Goal: Task Accomplishment & Management: Manage account settings

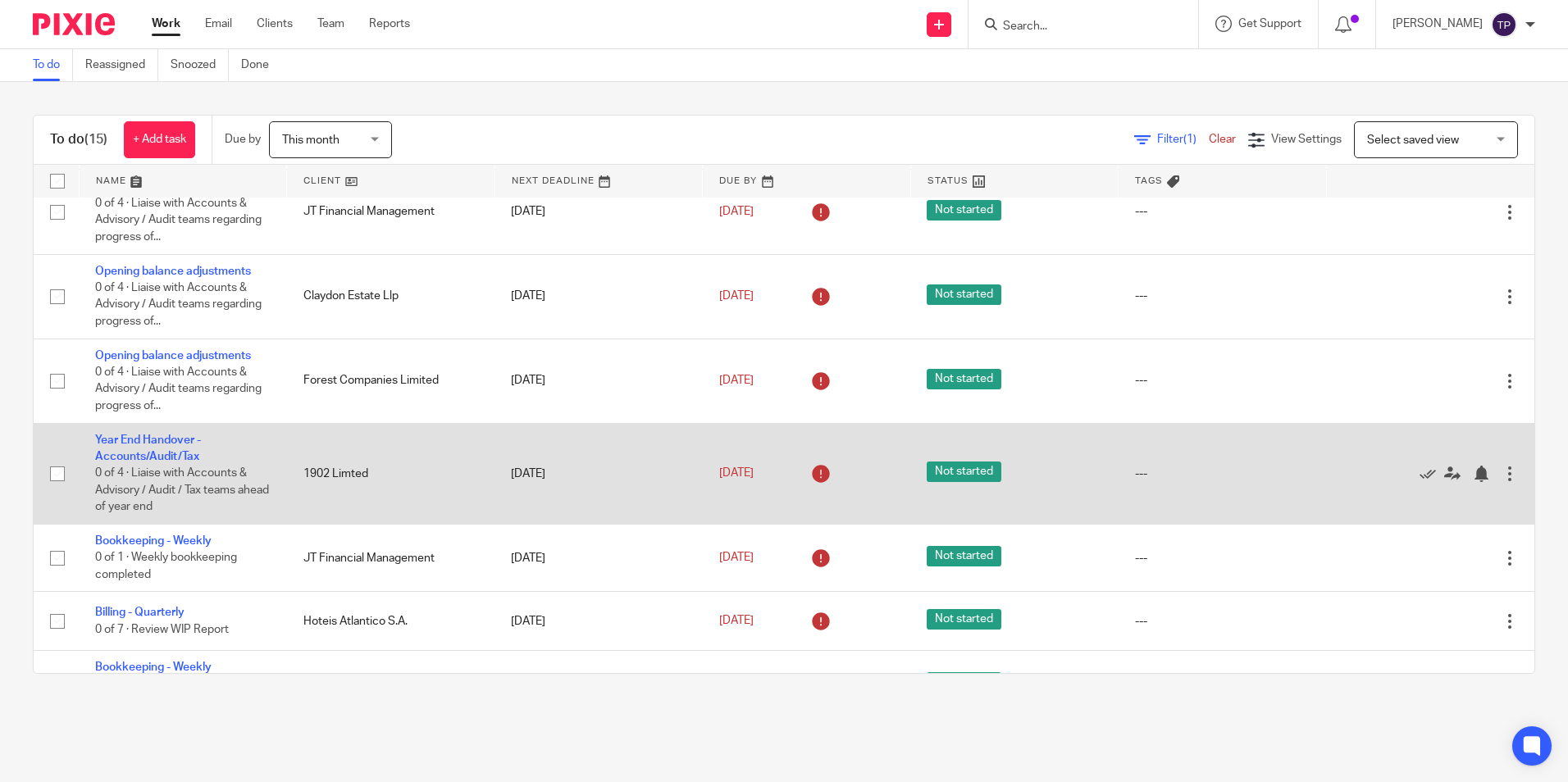
scroll to position [618, 0]
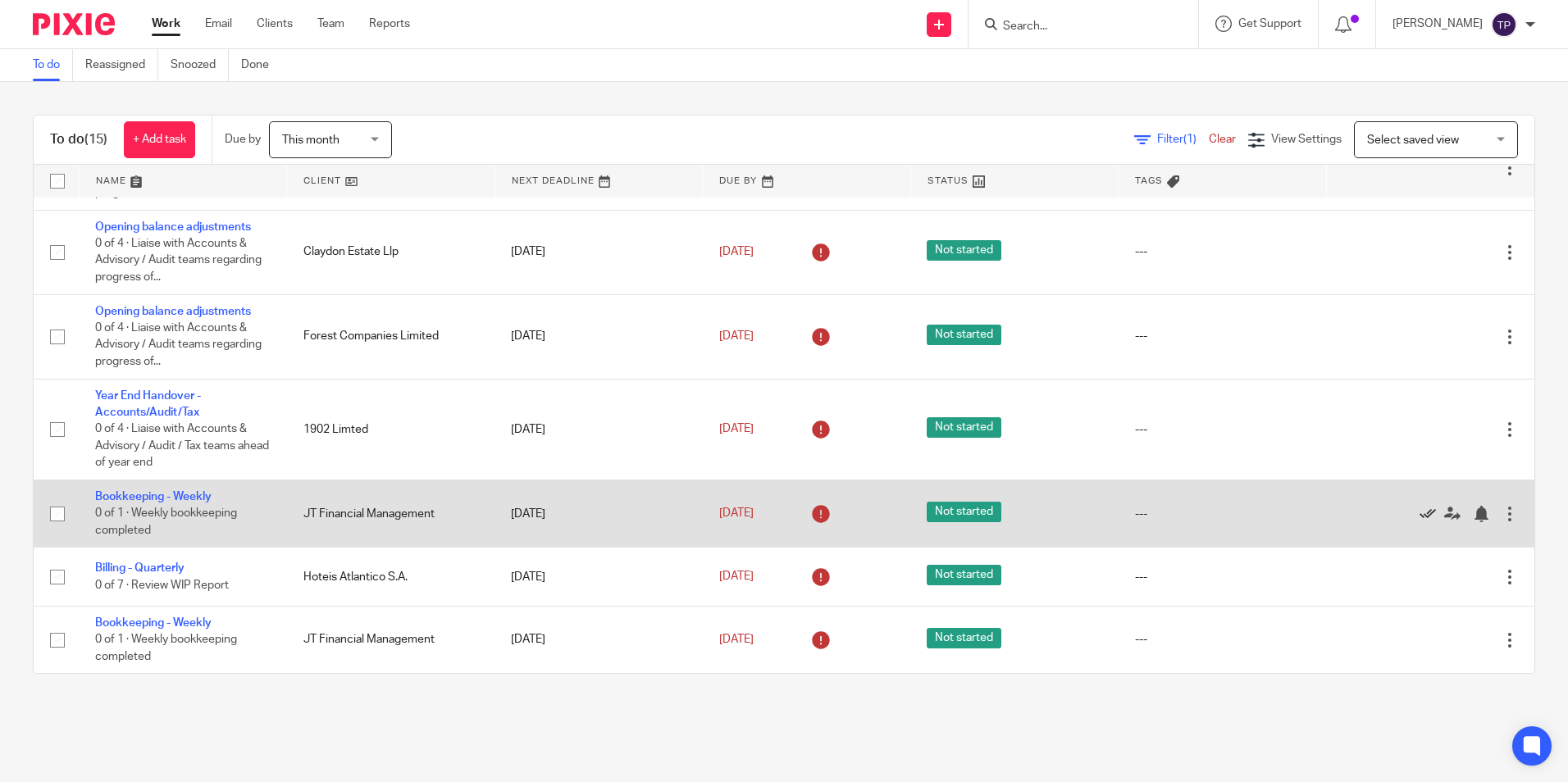
click at [1419, 512] on icon at bounding box center [1427, 514] width 16 height 16
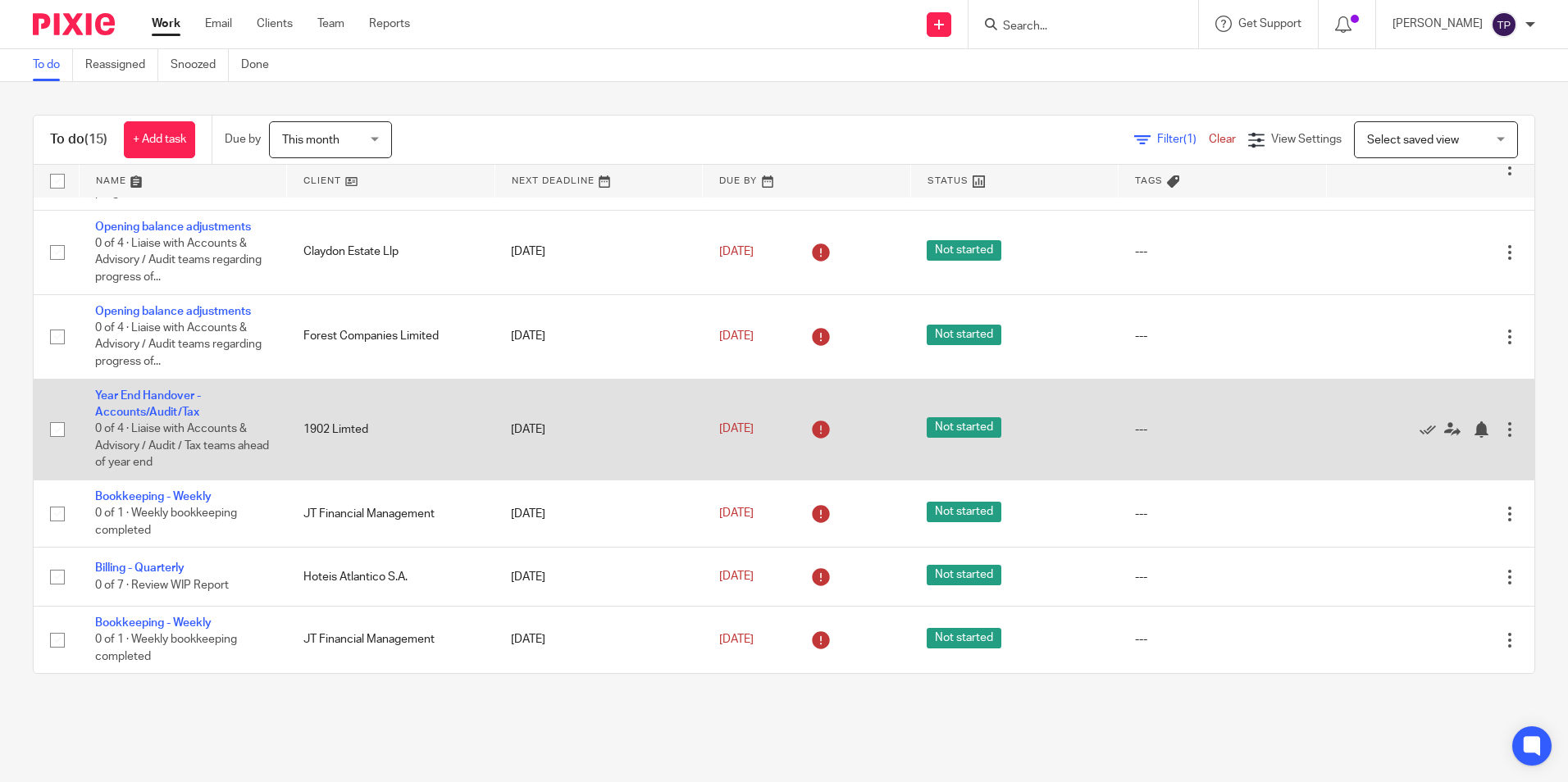
scroll to position [551, 0]
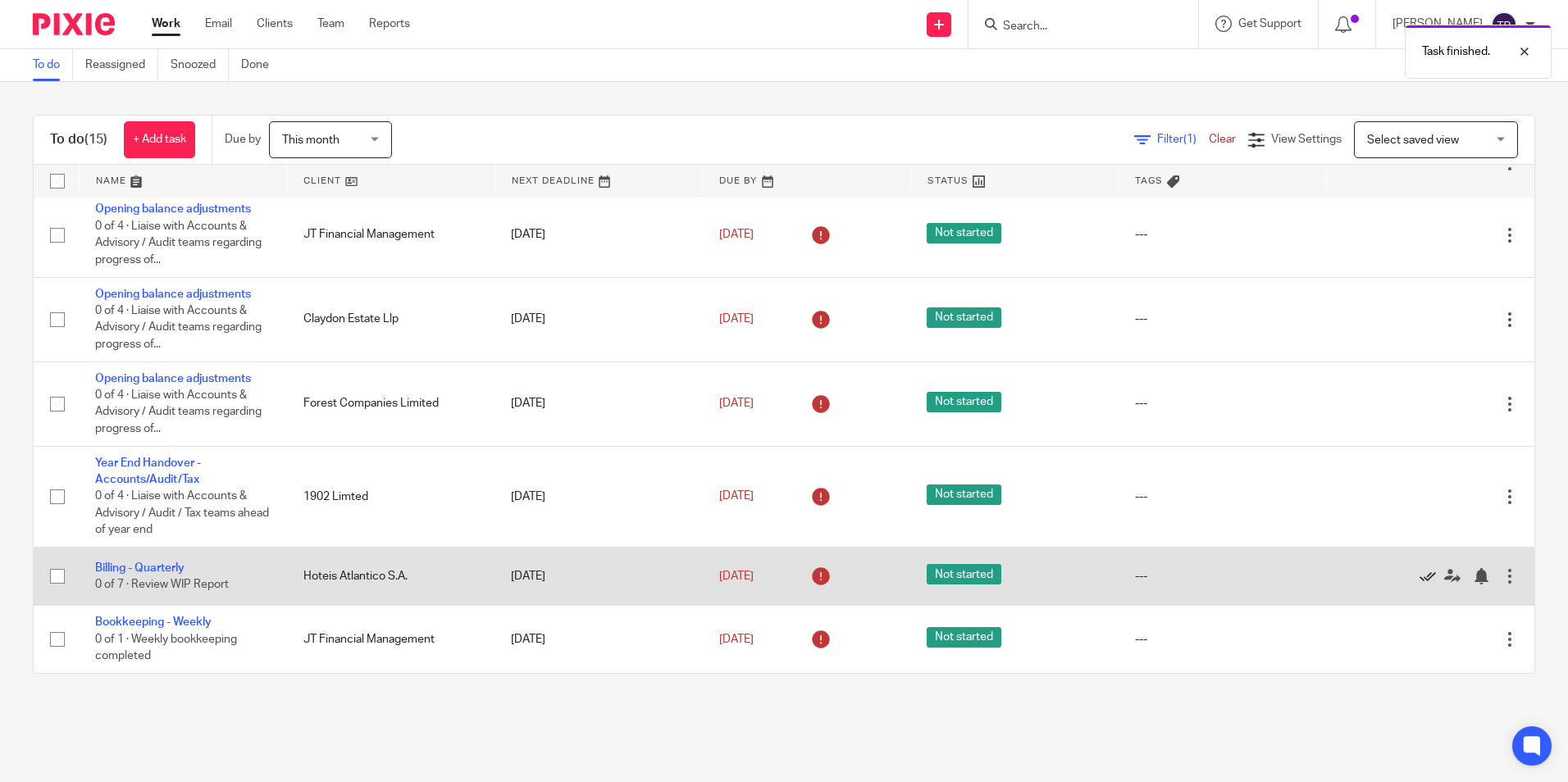
click at [1419, 575] on icon at bounding box center [1427, 576] width 16 height 16
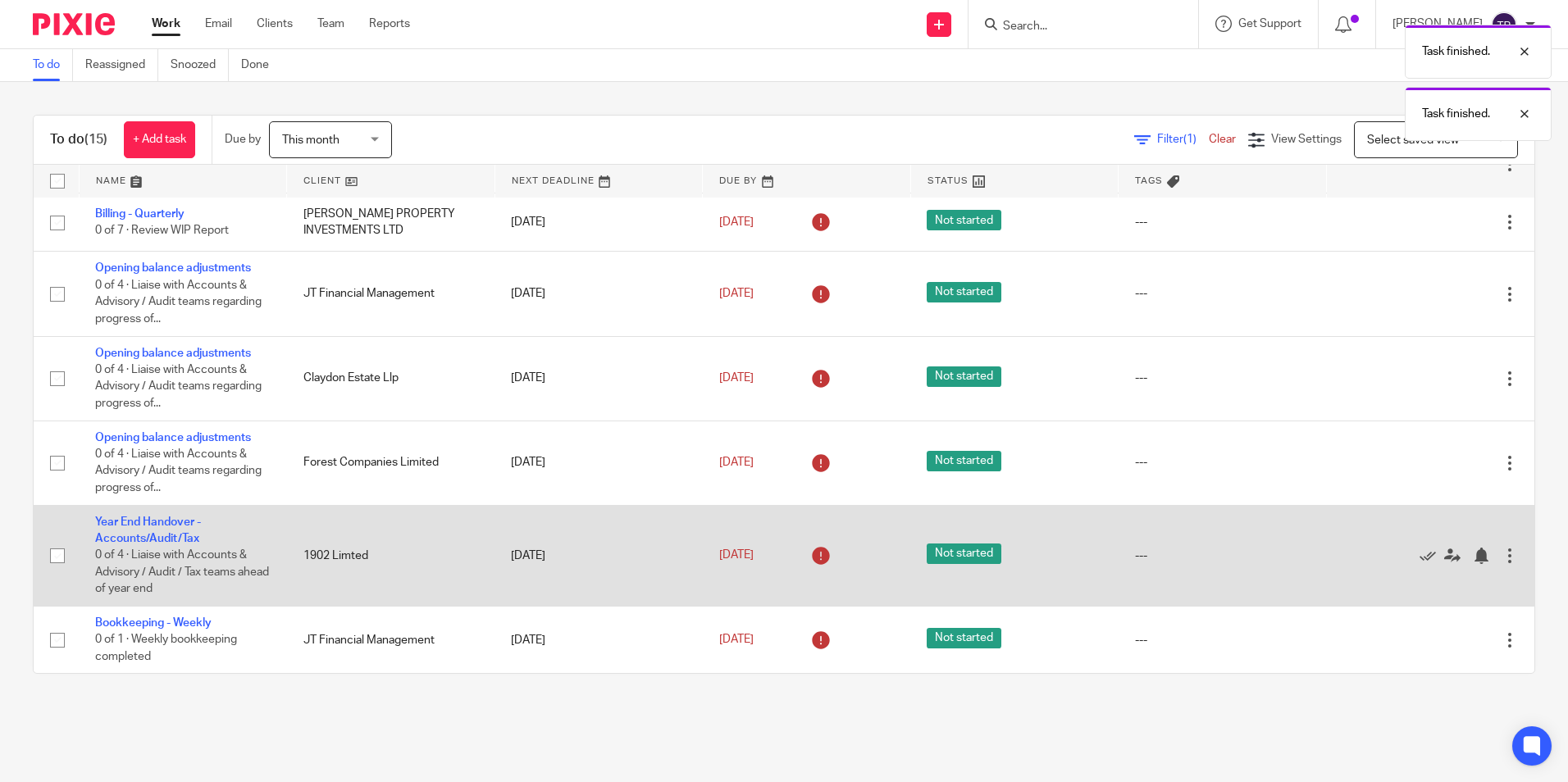
scroll to position [492, 0]
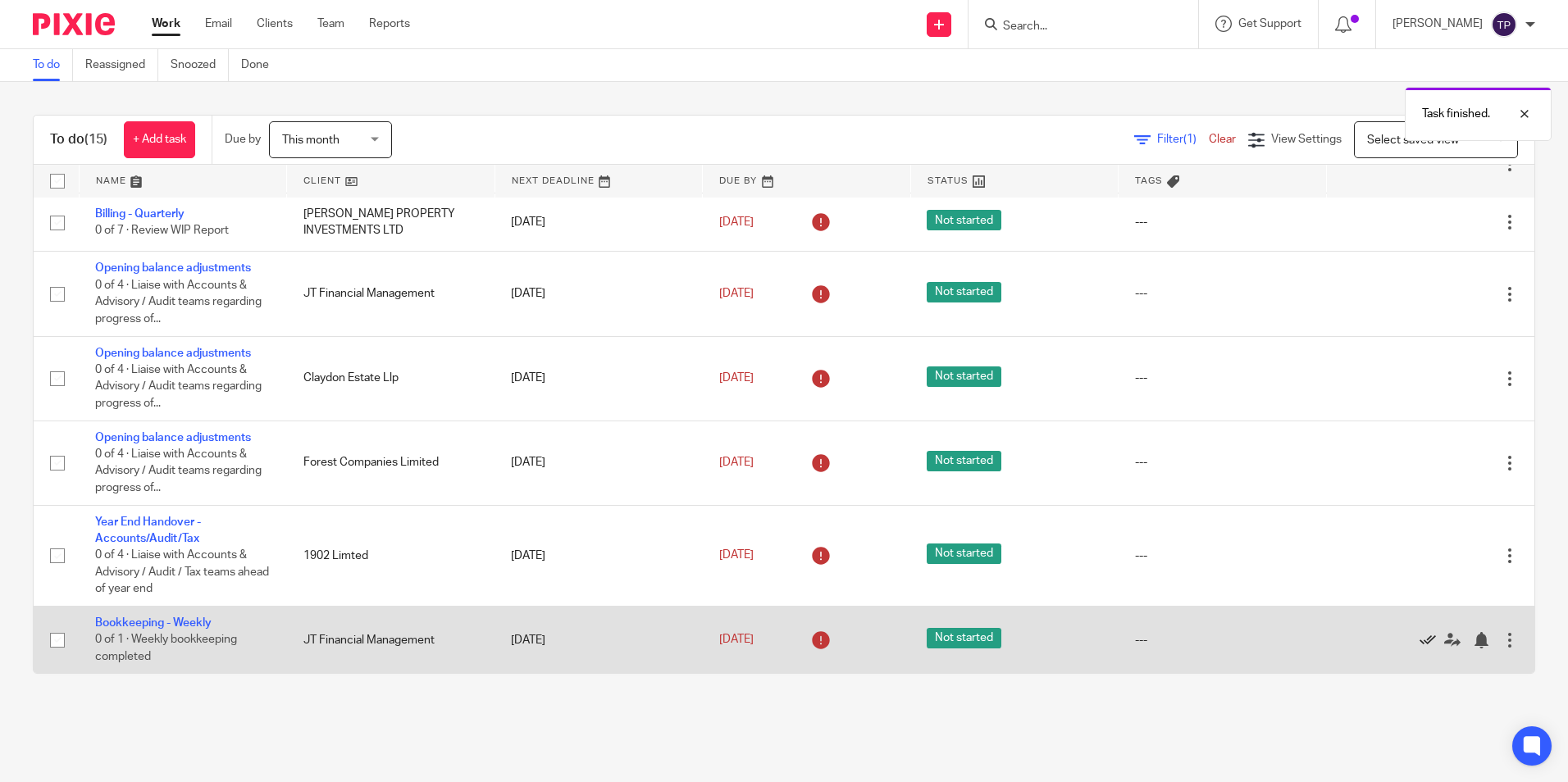
click at [1419, 635] on icon at bounding box center [1427, 640] width 16 height 16
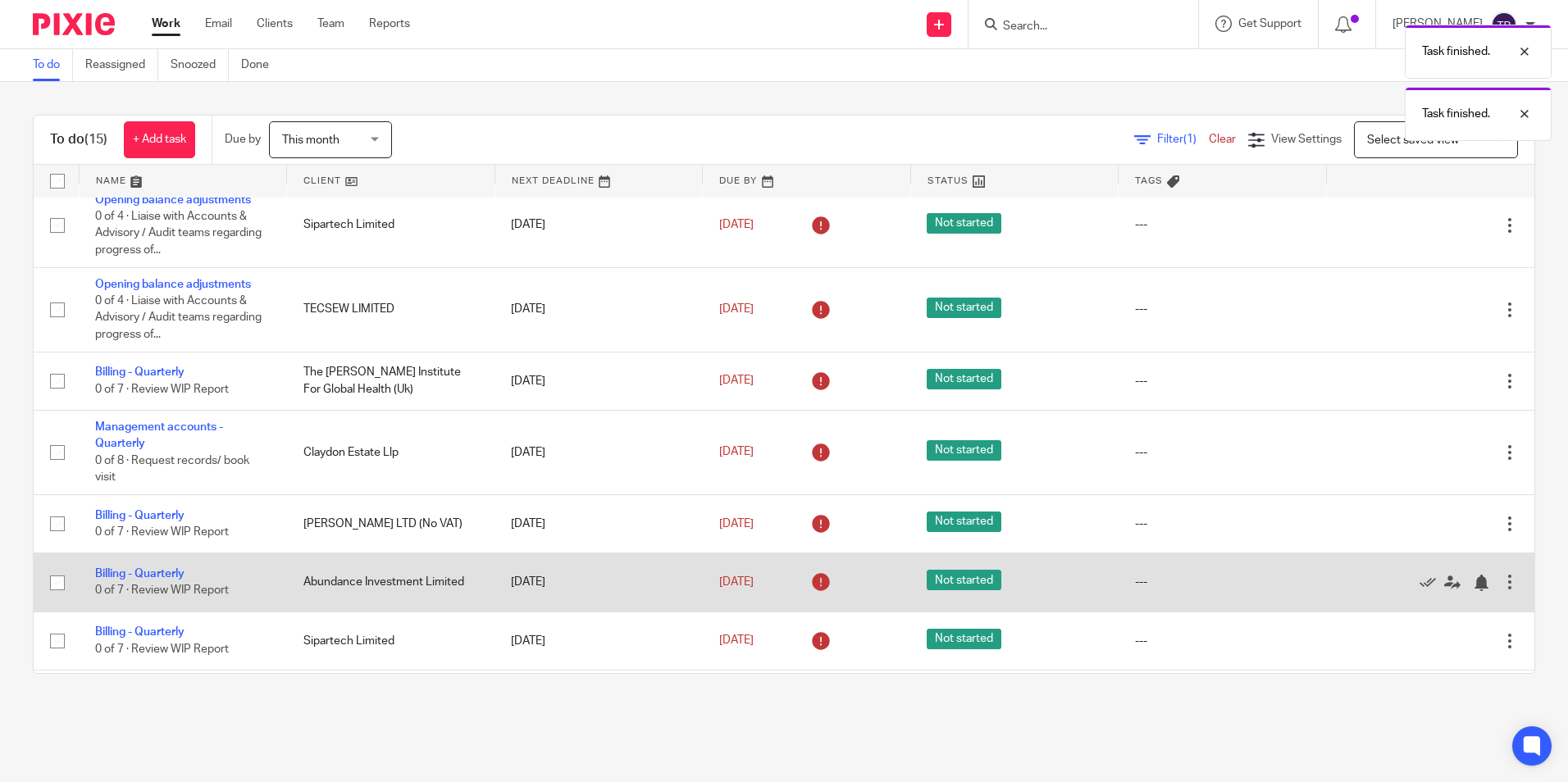
scroll to position [96, 0]
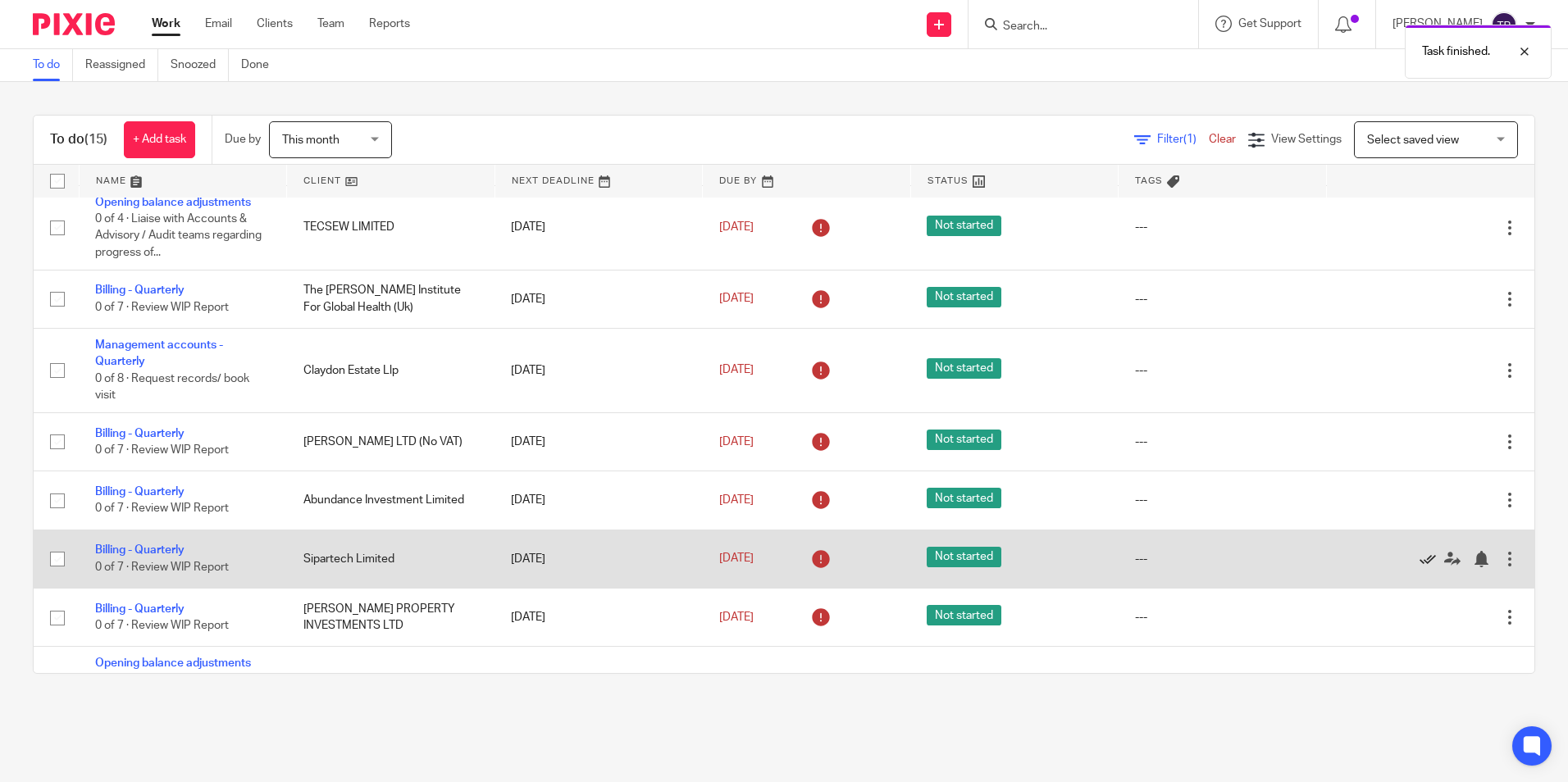
click at [1419, 557] on icon at bounding box center [1427, 559] width 16 height 16
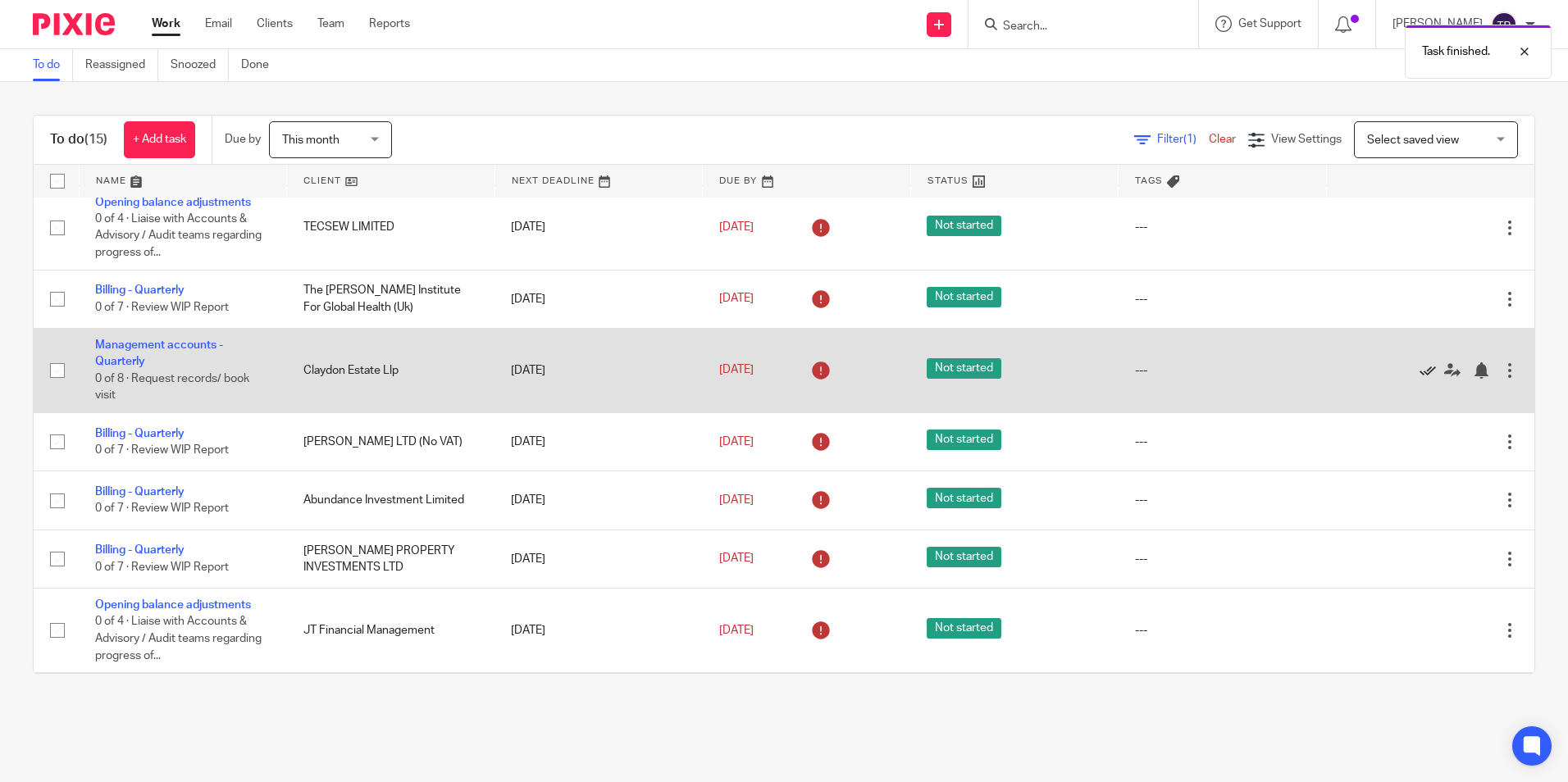
click at [1419, 371] on icon at bounding box center [1427, 370] width 16 height 16
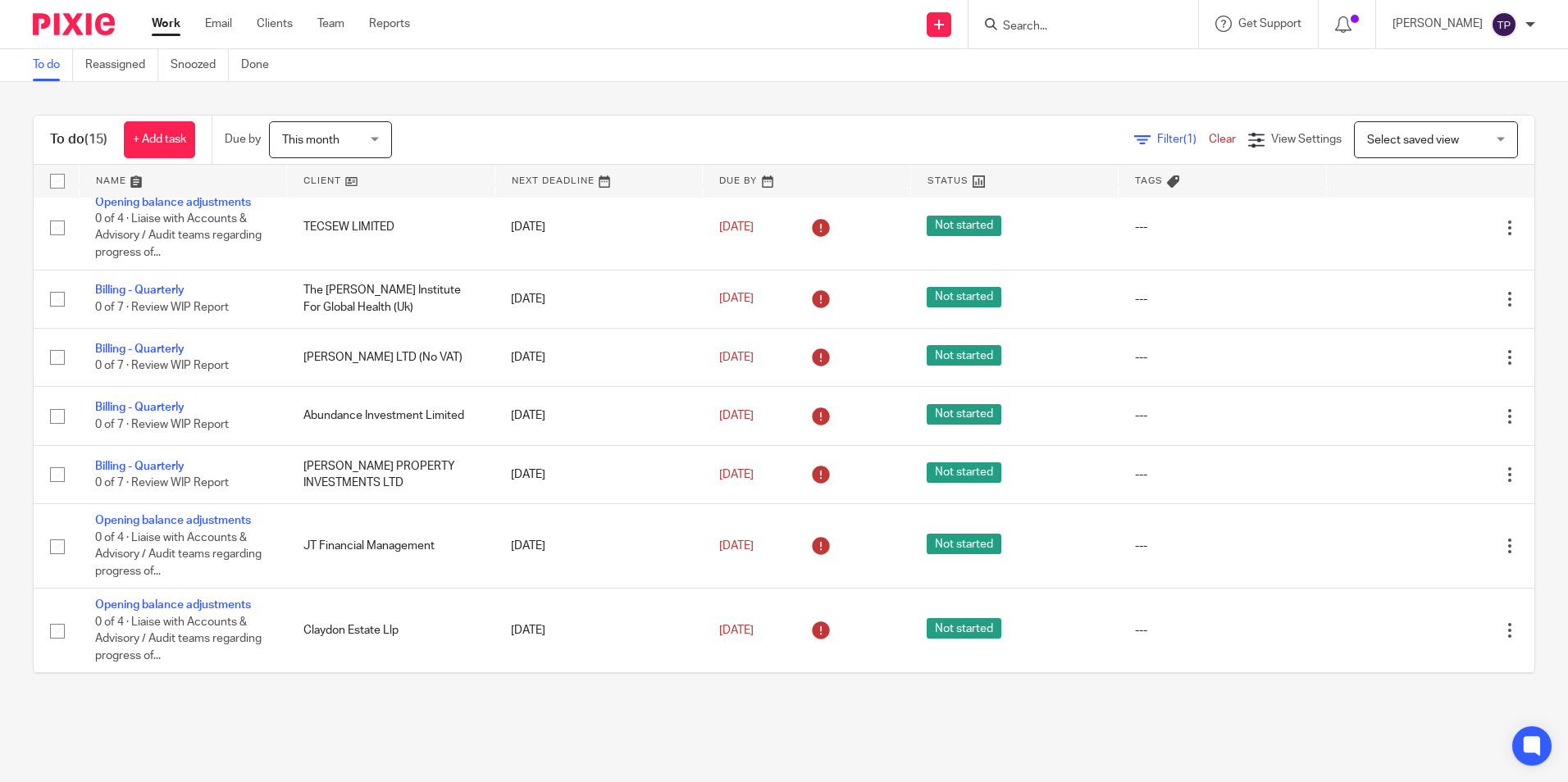
click at [1112, 21] on input "Search" at bounding box center [1074, 27] width 147 height 15
type input "phase"
click at [1121, 76] on link at bounding box center [1100, 64] width 203 height 25
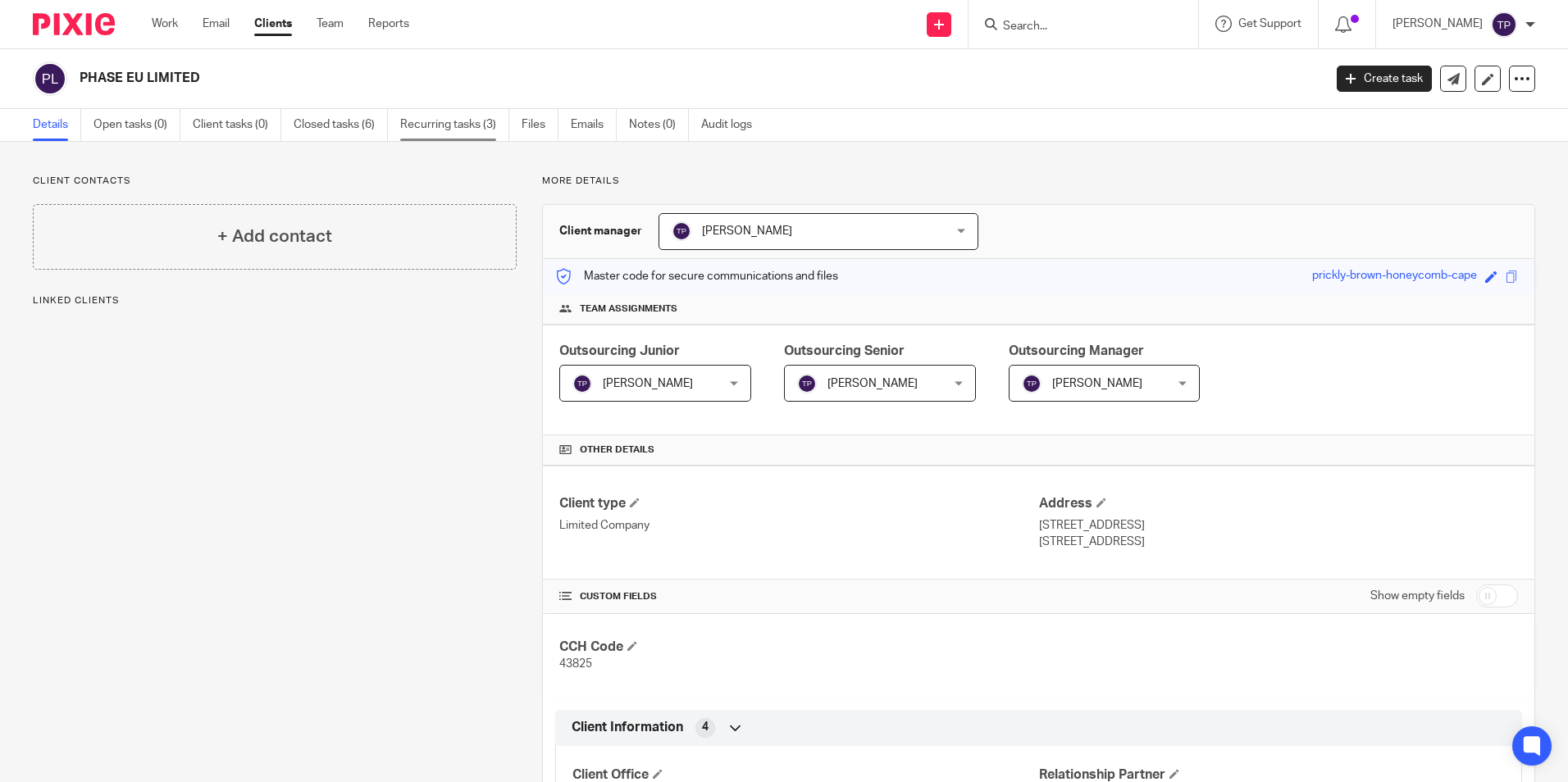
click at [426, 123] on link "Recurring tasks (3)" at bounding box center [455, 125] width 109 height 32
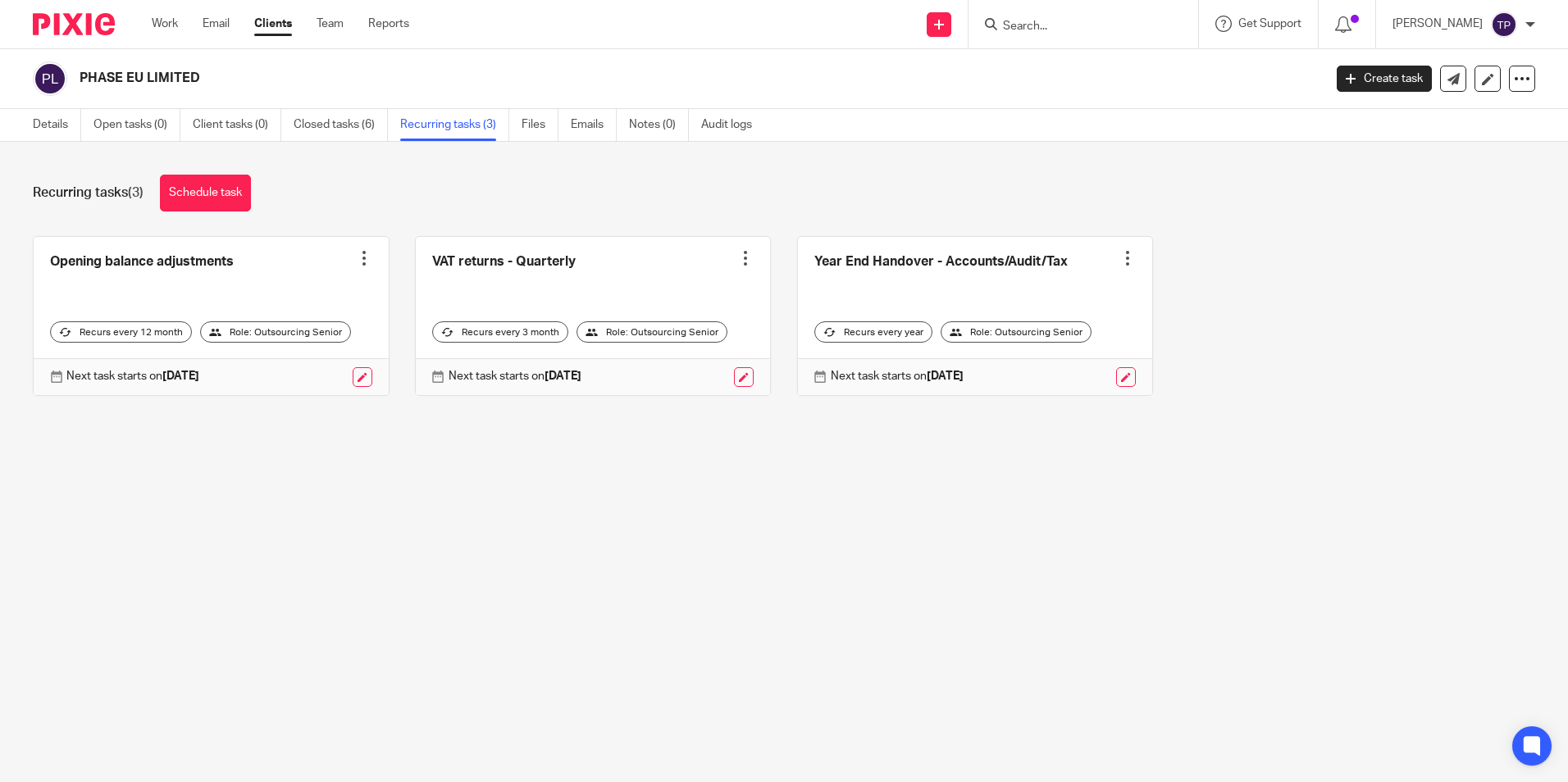
click at [886, 194] on div "Recurring tasks (3) Schedule task" at bounding box center [784, 193] width 1502 height 37
click at [94, 14] on img at bounding box center [74, 24] width 82 height 22
